Goal: Task Accomplishment & Management: Use online tool/utility

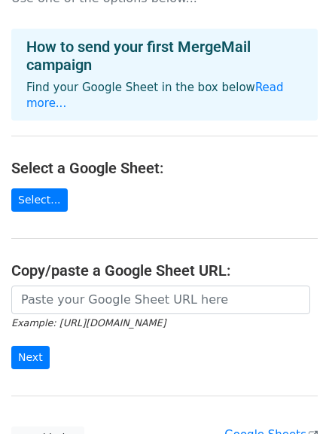
scroll to position [75, 0]
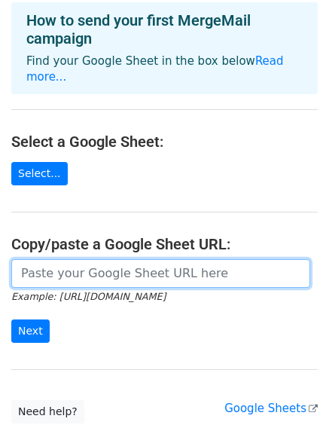
click at [107, 259] on input "url" at bounding box center [160, 273] width 299 height 29
paste input "[URL][DOMAIN_NAME]"
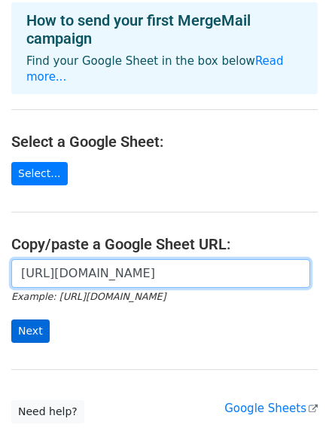
type input "[URL][DOMAIN_NAME]"
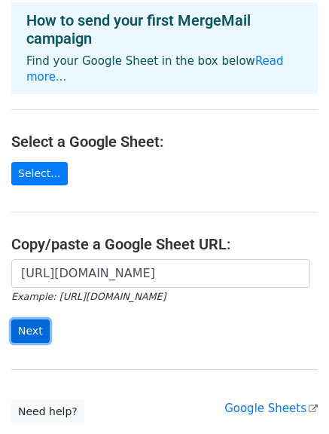
click at [13, 325] on input "Next" at bounding box center [30, 330] width 38 height 23
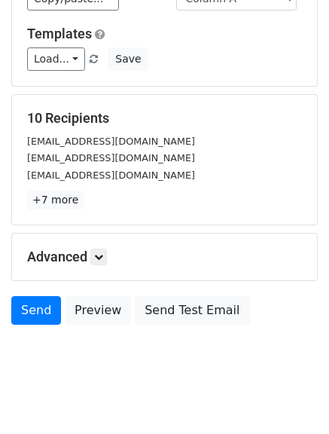
scroll to position [211, 0]
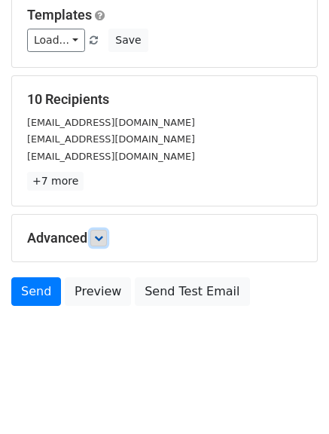
click at [94, 239] on link at bounding box center [98, 238] width 17 height 17
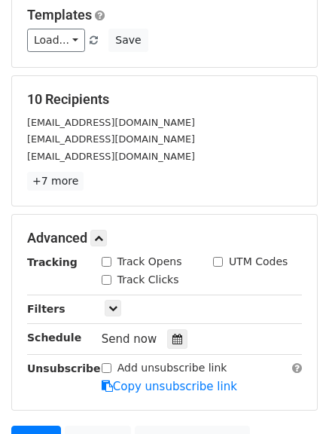
click at [113, 259] on div "Track Opens" at bounding box center [142, 262] width 81 height 16
click at [102, 281] on input "Track Clicks" at bounding box center [107, 280] width 10 height 10
checkbox input "true"
click at [99, 261] on div "Track Opens" at bounding box center [145, 263] width 111 height 18
click at [101, 263] on div "Track Opens" at bounding box center [145, 263] width 111 height 18
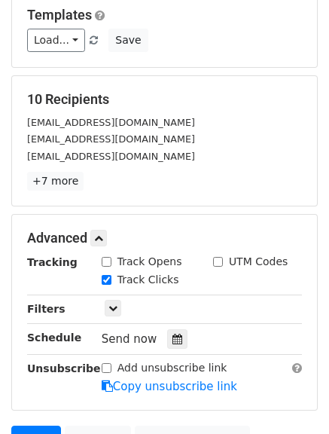
click at [108, 258] on input "Track Opens" at bounding box center [107, 262] width 10 height 10
checkbox input "true"
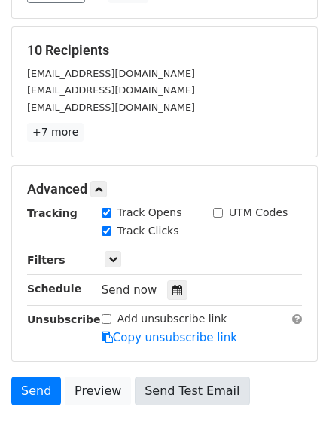
scroll to position [286, 0]
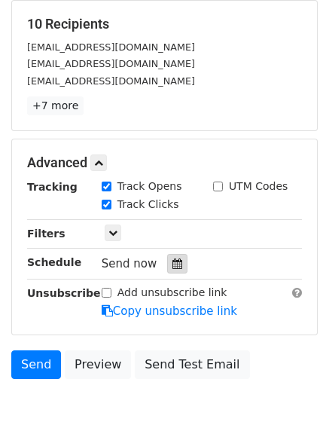
click at [168, 256] on div at bounding box center [177, 264] width 20 height 20
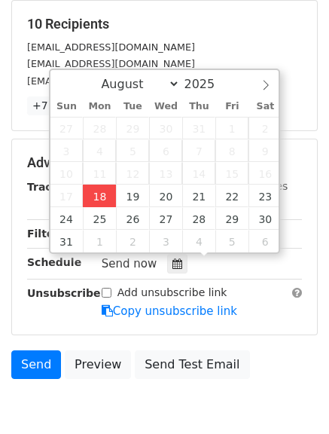
type input "2025-08-18 13:41"
type input "01"
type input "41"
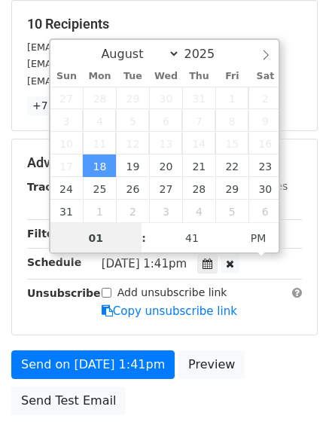
scroll to position [1, 0]
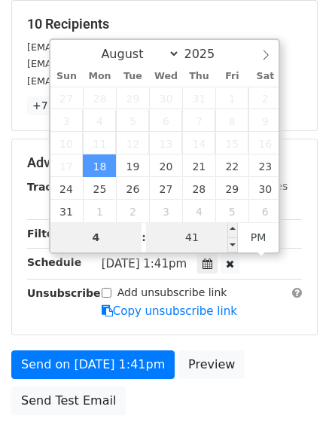
type input "4"
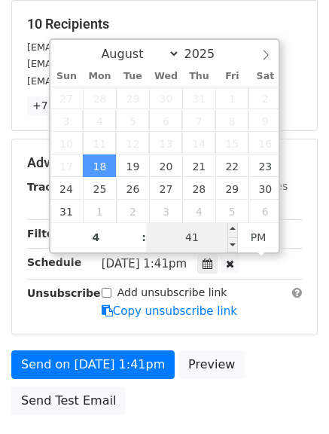
type input "2025-08-18 16:41"
type input "04"
click at [203, 238] on input "41" at bounding box center [192, 237] width 92 height 30
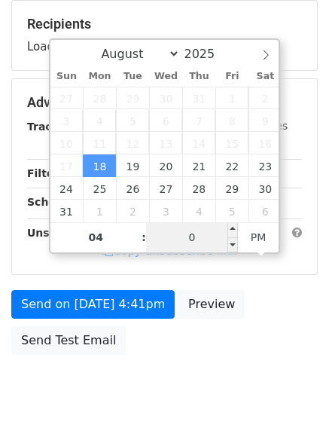
type input "00"
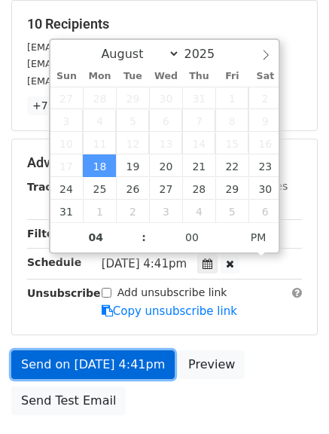
type input "2025-08-18 16:00"
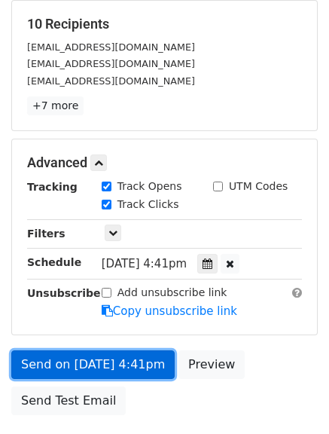
click at [81, 361] on link "Send on Aug 18 at 4:41pm" at bounding box center [92, 364] width 163 height 29
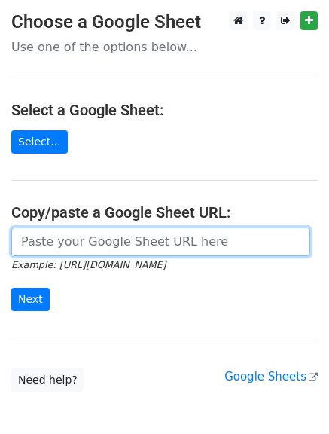
drag, startPoint x: 199, startPoint y: 244, endPoint x: 198, endPoint y: 255, distance: 11.3
click at [199, 244] on input "url" at bounding box center [160, 241] width 299 height 29
type input "[URL][DOMAIN_NAME]"
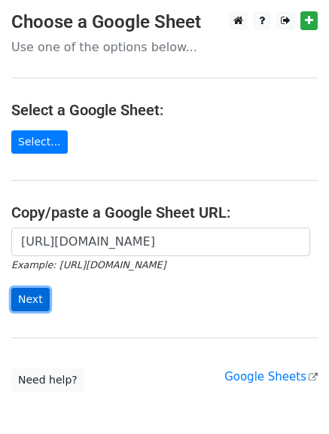
click at [11, 303] on input "Next" at bounding box center [30, 299] width 38 height 23
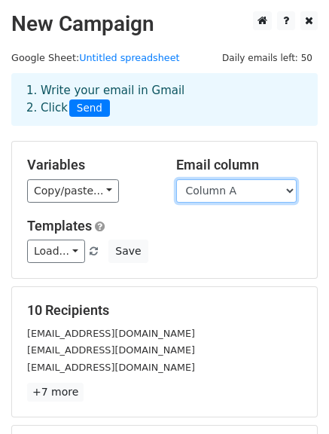
click at [238, 200] on select "Column A Column B Column C" at bounding box center [236, 190] width 120 height 23
select select "Column B"
click at [176, 179] on select "Column A Column B Column C" at bounding box center [236, 190] width 120 height 23
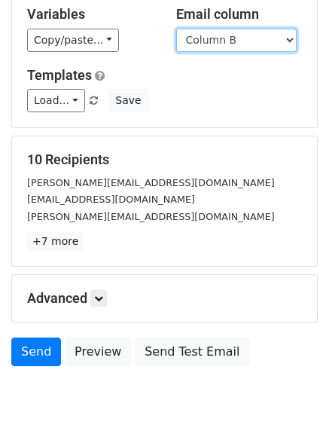
scroll to position [151, 0]
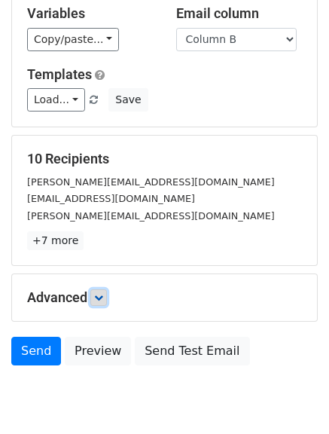
click at [101, 300] on icon at bounding box center [98, 297] width 9 height 9
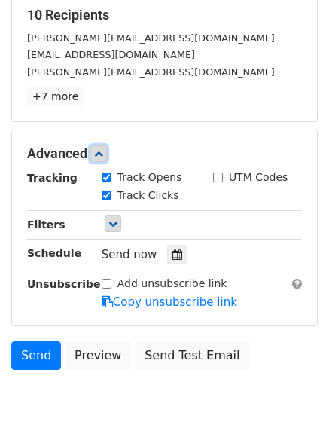
scroll to position [302, 0]
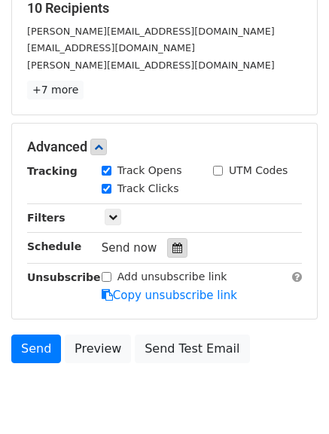
click at [174, 243] on icon at bounding box center [177, 247] width 10 height 11
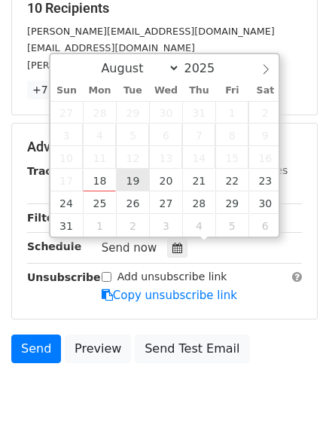
type input "2025-08-19 12:00"
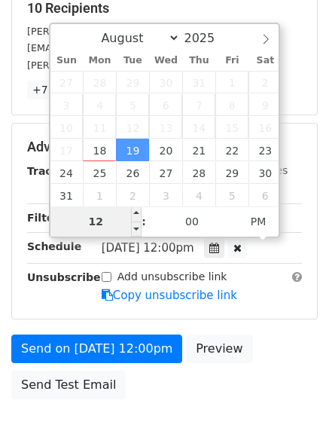
type input "5"
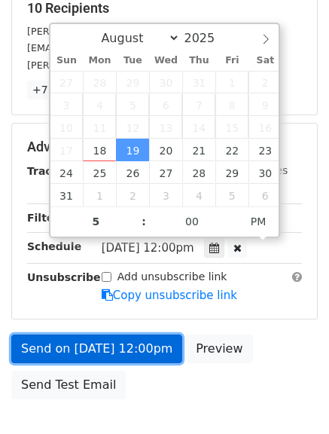
type input "2025-08-19 17:00"
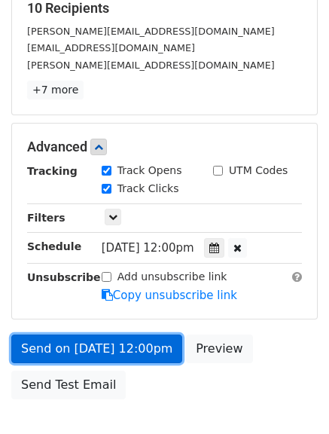
click at [73, 346] on link "Send on Aug 19 at 12:00pm" at bounding box center [96, 348] width 171 height 29
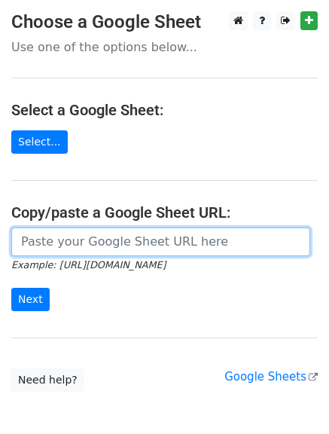
click at [104, 246] on input "url" at bounding box center [160, 241] width 299 height 29
type input "[URL][DOMAIN_NAME]"
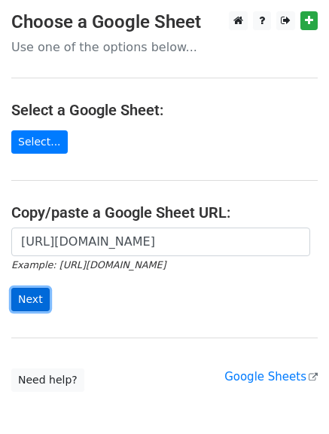
click at [25, 288] on input "Next" at bounding box center [30, 299] width 38 height 23
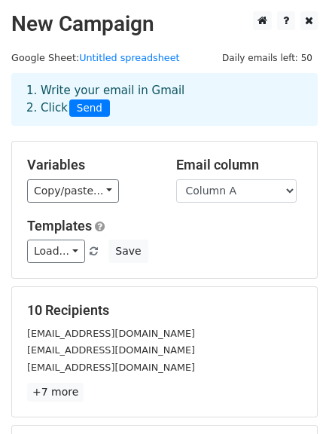
click at [247, 194] on select "Column A Column B Column C" at bounding box center [236, 190] width 120 height 23
select select "Column C"
click at [176, 179] on select "Column A Column B Column C" at bounding box center [236, 190] width 120 height 23
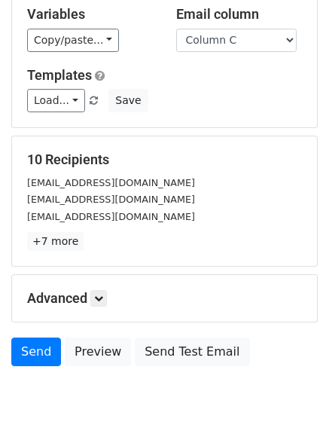
scroll to position [164, 0]
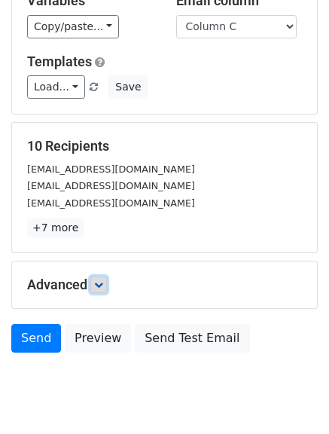
click at [103, 282] on icon at bounding box center [98, 284] width 9 height 9
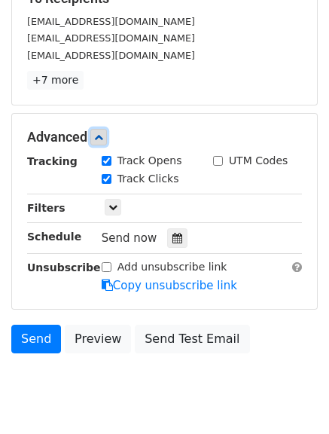
scroll to position [315, 0]
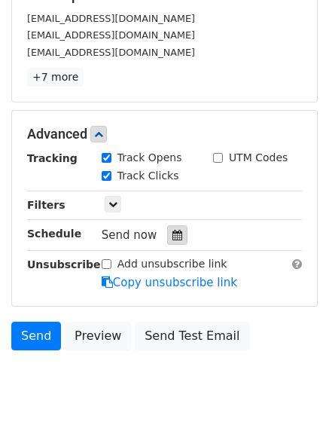
click at [167, 240] on div at bounding box center [177, 235] width 20 height 20
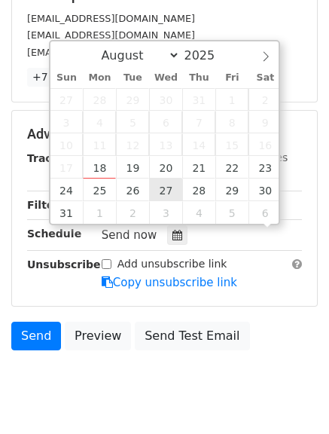
scroll to position [1, 0]
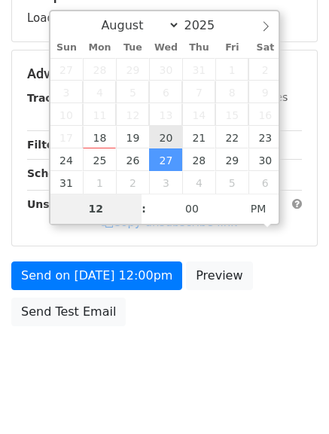
type input "2025-08-20 12:00"
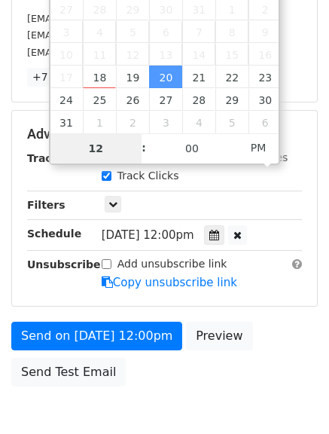
type input "6"
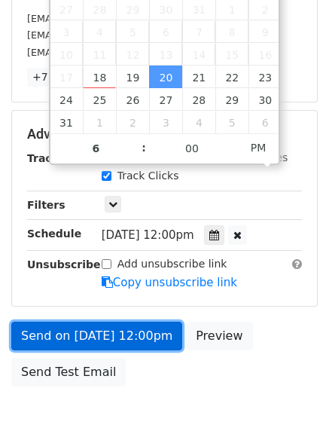
type input "2025-08-20 18:00"
click at [90, 332] on link "Send on Aug 20 at 12:00pm" at bounding box center [96, 336] width 171 height 29
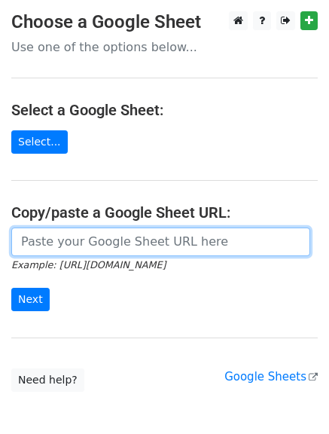
click at [120, 247] on input "url" at bounding box center [160, 241] width 299 height 29
type input "[URL][DOMAIN_NAME]"
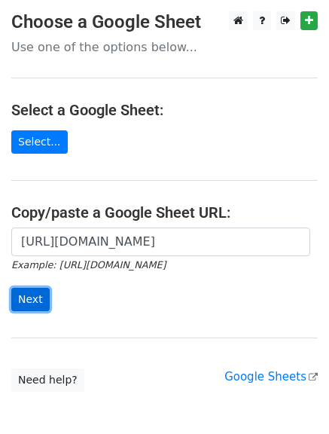
click at [31, 301] on input "Next" at bounding box center [30, 299] width 38 height 23
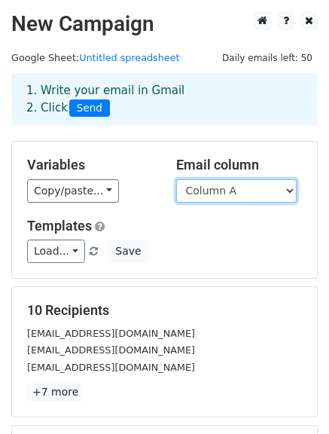
click at [209, 193] on select "Column A Column B Column C" at bounding box center [236, 190] width 120 height 23
click at [209, 190] on select "Column A Column B Column C" at bounding box center [236, 190] width 120 height 23
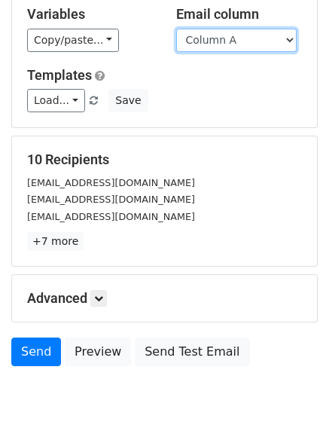
scroll to position [211, 0]
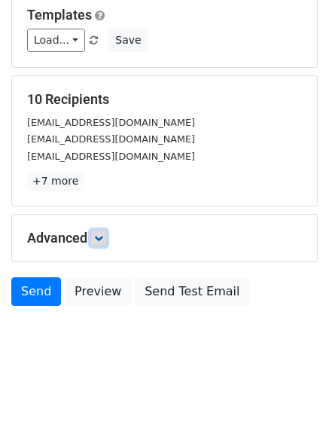
click at [107, 242] on link at bounding box center [98, 238] width 17 height 17
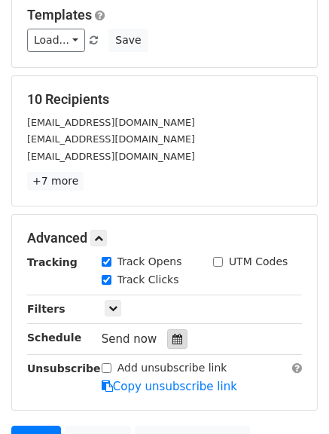
click at [180, 342] on div at bounding box center [177, 339] width 20 height 20
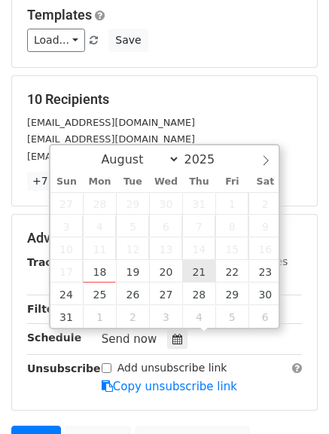
type input "2025-08-21 12:00"
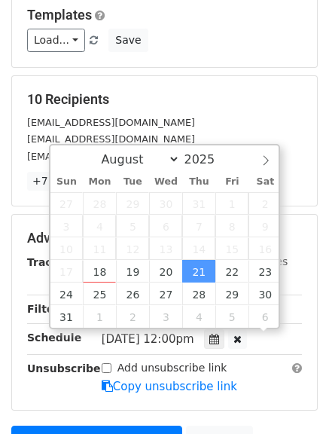
scroll to position [1, 0]
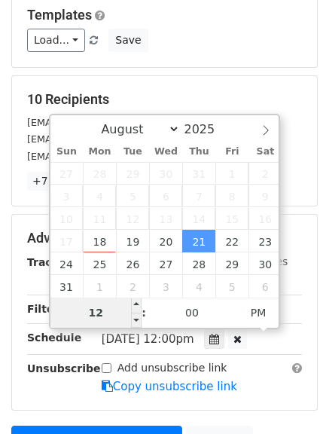
type input "7"
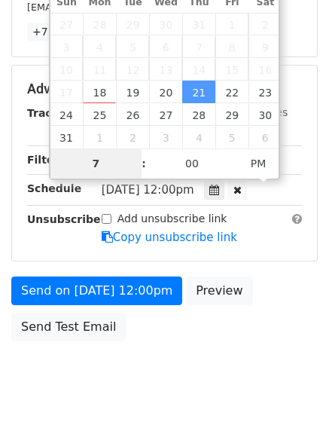
scroll to position [361, 0]
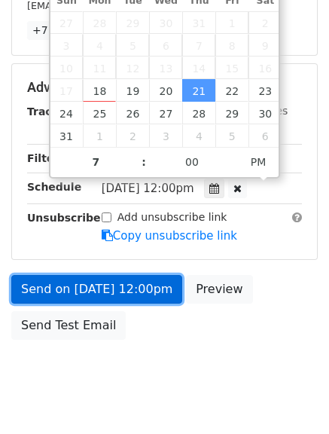
type input "2025-08-21 19:00"
click at [91, 291] on link "Send on Aug 21 at 12:00pm" at bounding box center [96, 289] width 171 height 29
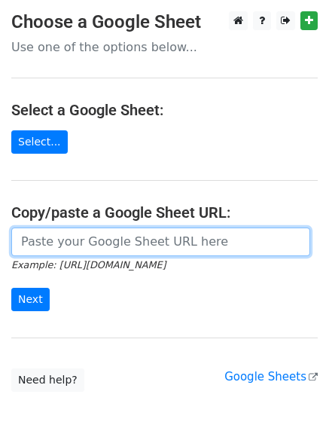
click at [102, 239] on input "url" at bounding box center [160, 241] width 299 height 29
type input "[URL][DOMAIN_NAME]"
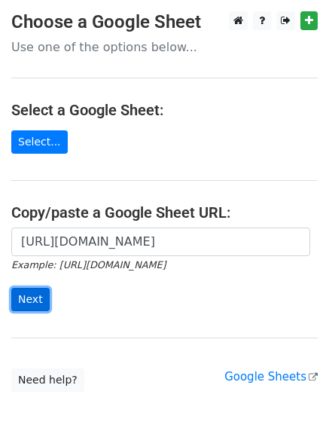
click at [18, 302] on input "Next" at bounding box center [30, 299] width 38 height 23
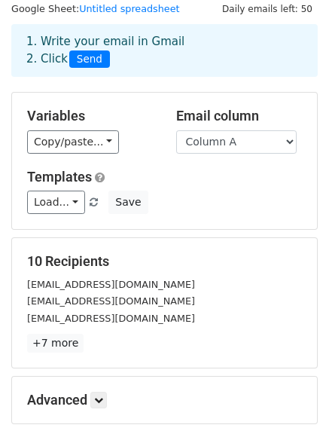
scroll to position [75, 0]
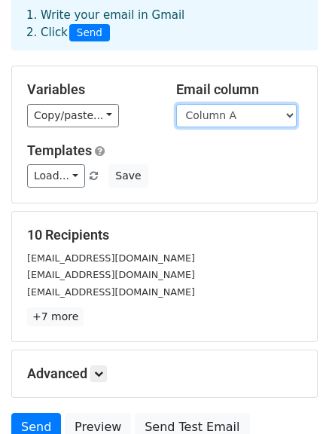
click at [248, 117] on select "Column A Column B Column C" at bounding box center [236, 115] width 120 height 23
select select "Column B"
click at [176, 104] on select "Column A Column B Column C" at bounding box center [236, 115] width 120 height 23
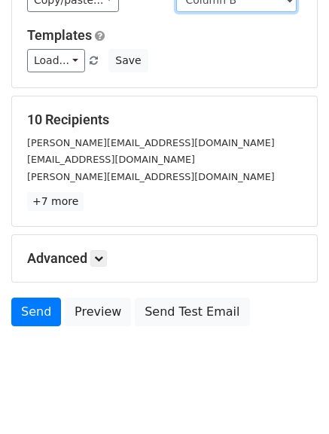
scroll to position [211, 0]
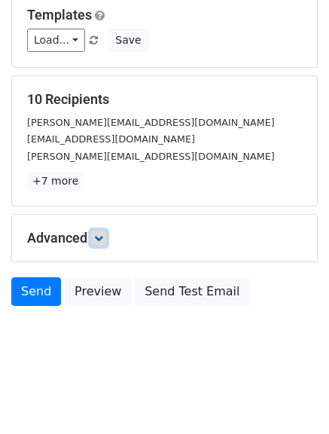
click at [102, 239] on icon at bounding box center [98, 237] width 9 height 9
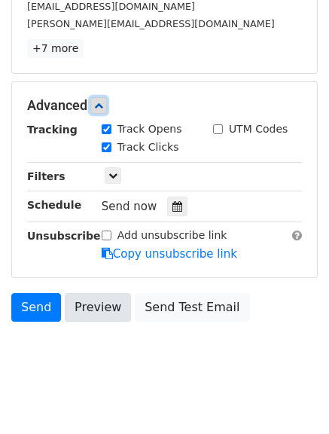
scroll to position [358, 0]
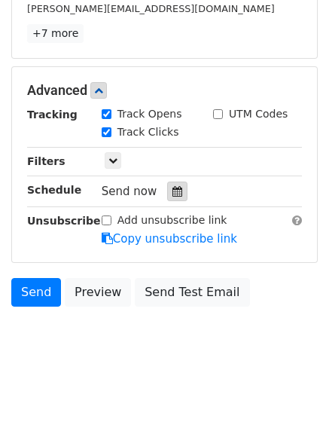
click at [172, 193] on icon at bounding box center [177, 191] width 10 height 11
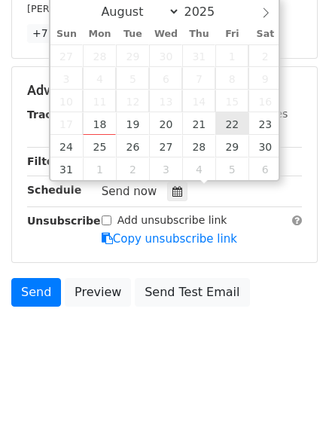
type input "[DATE] 12:00"
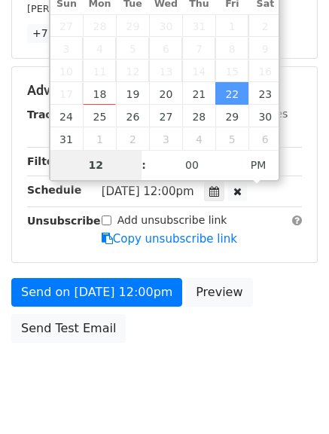
type input "8"
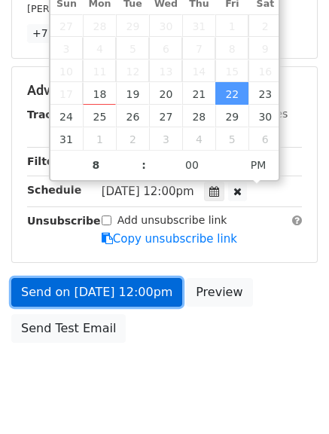
type input "[DATE] 20:00"
click at [91, 285] on link "Send on [DATE] 12:00pm" at bounding box center [96, 292] width 171 height 29
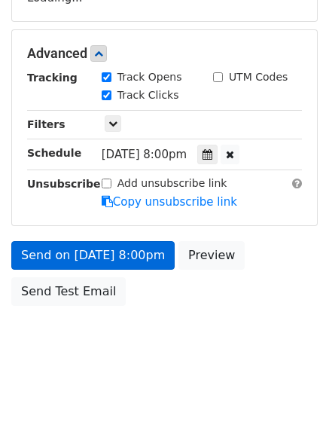
scroll to position [334, 0]
